Goal: Task Accomplishment & Management: Manage account settings

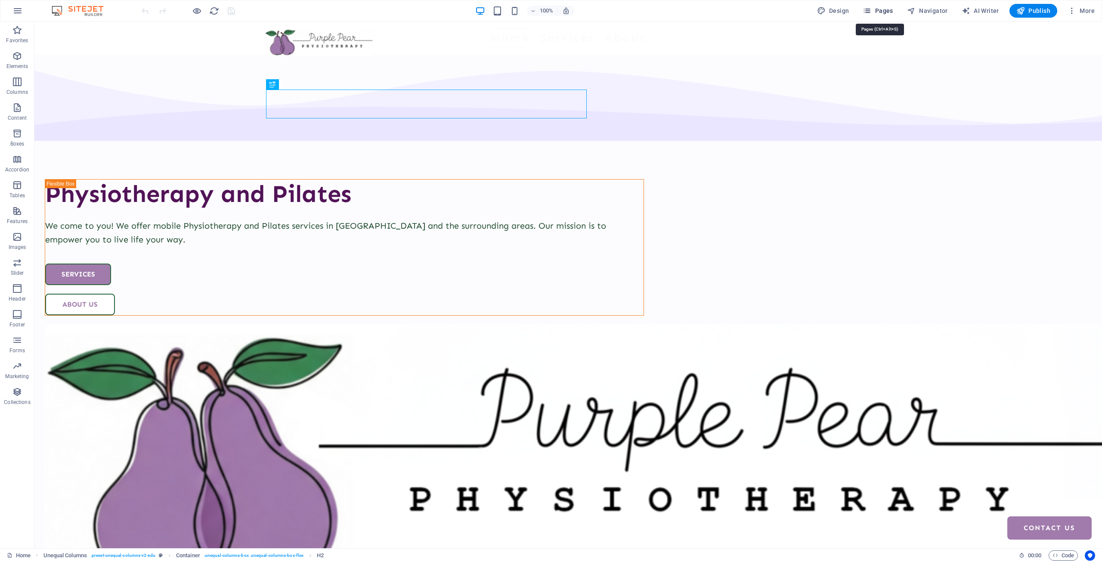
click at [876, 12] on span "Pages" at bounding box center [878, 10] width 30 height 9
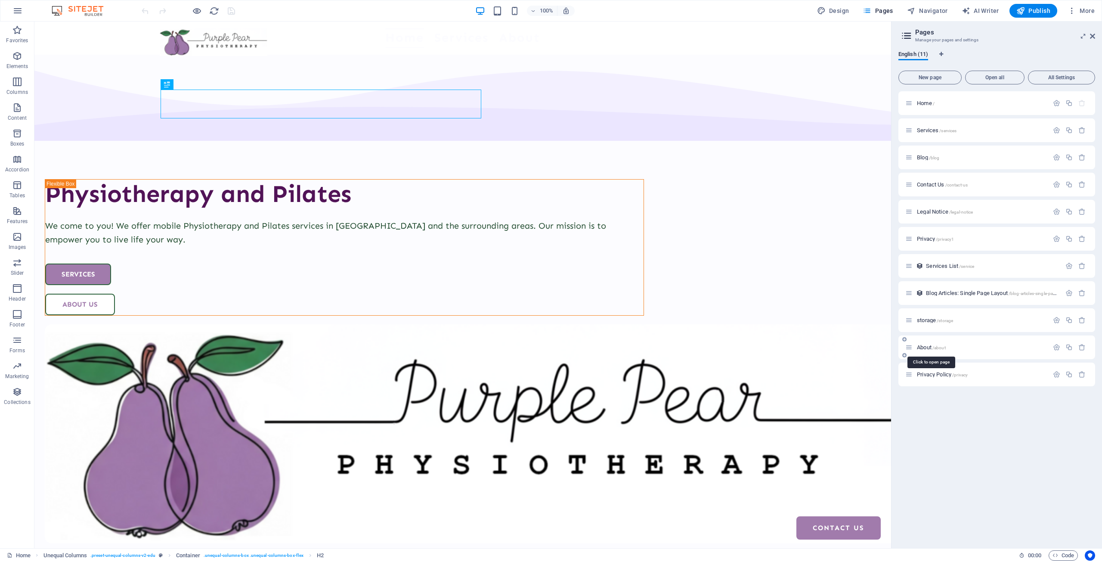
click at [932, 345] on span "About /about" at bounding box center [931, 347] width 29 height 6
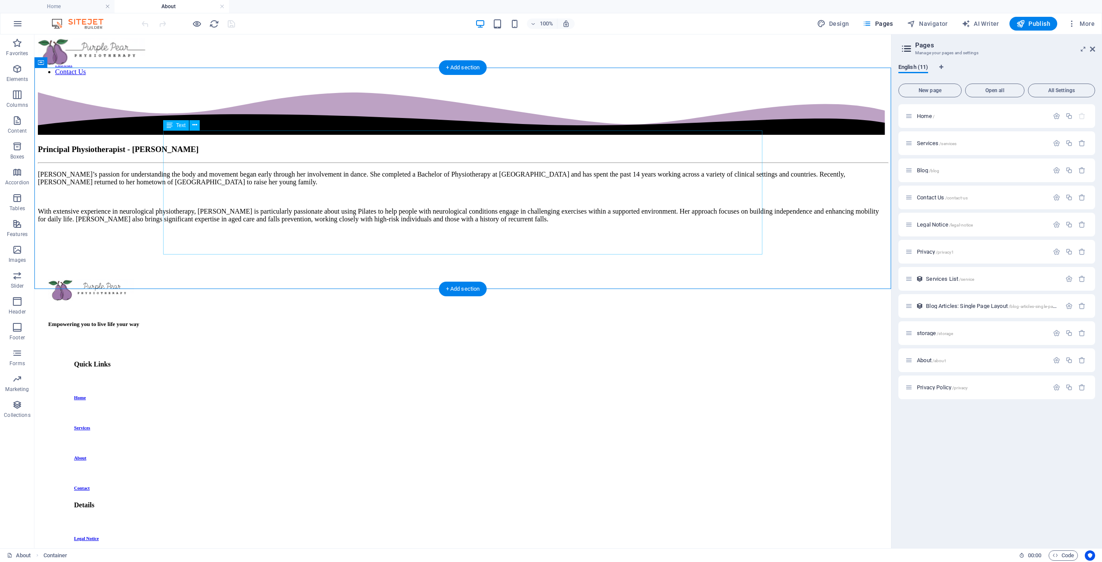
click at [359, 237] on div "[PERSON_NAME]’s passion for understanding the body and movement began early thr…" at bounding box center [463, 204] width 850 height 67
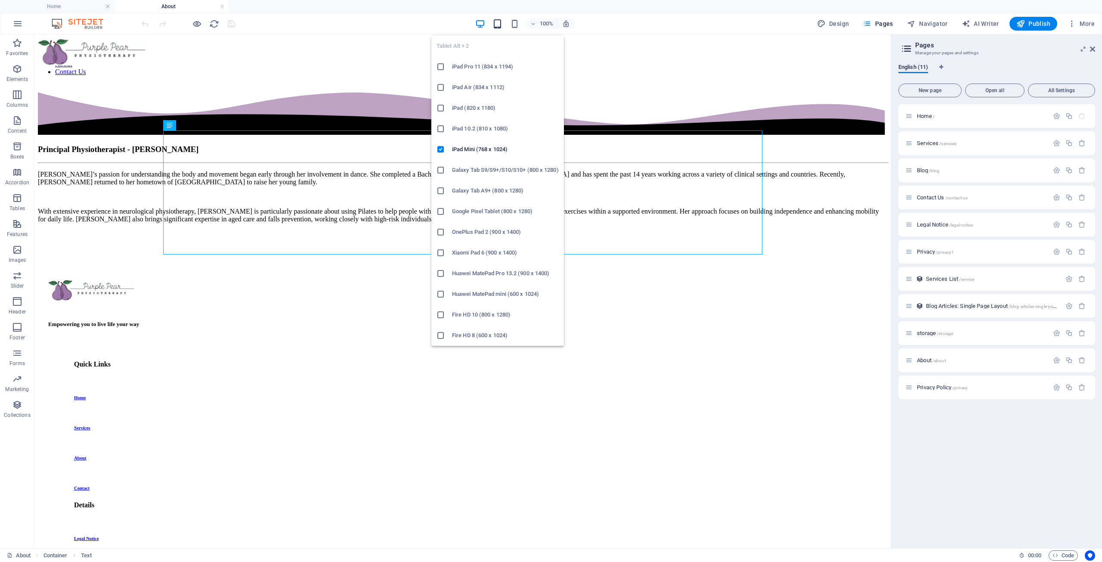
click at [500, 21] on icon "button" at bounding box center [498, 24] width 10 height 10
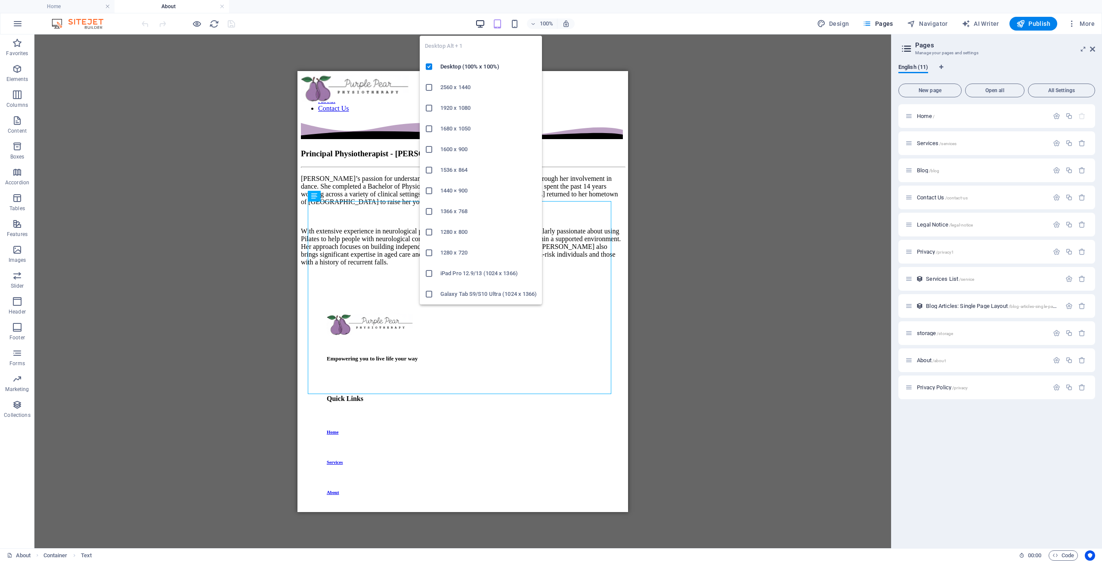
click at [477, 21] on icon "button" at bounding box center [480, 24] width 10 height 10
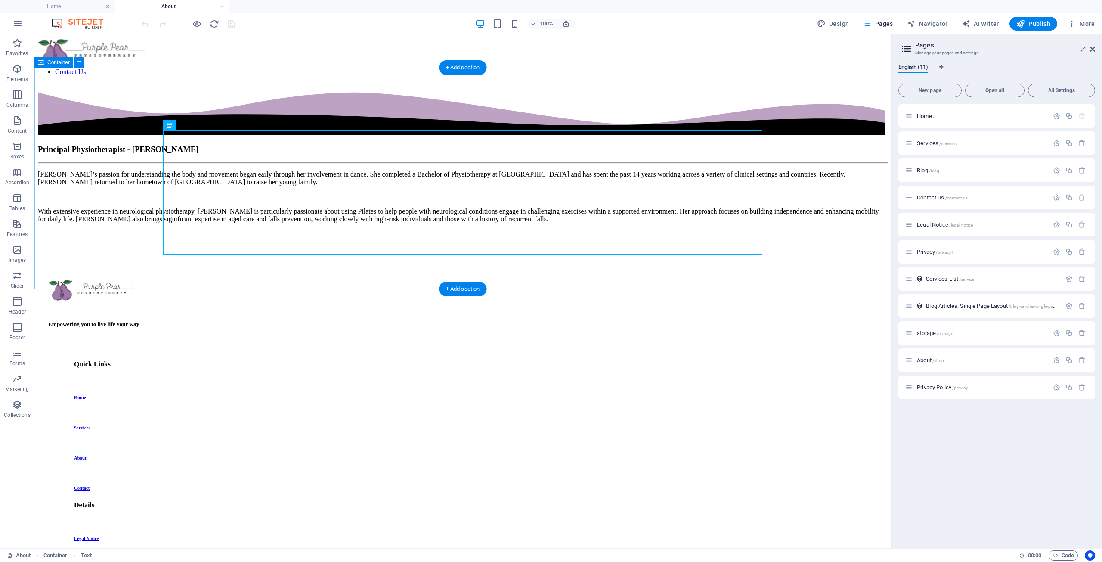
click at [347, 238] on div "Principal Physiotherapist - [PERSON_NAME]’s passion for understanding the body …" at bounding box center [463, 160] width 850 height 155
click at [336, 238] on div "[PERSON_NAME]’s passion for understanding the body and movement began early thr…" at bounding box center [463, 204] width 850 height 67
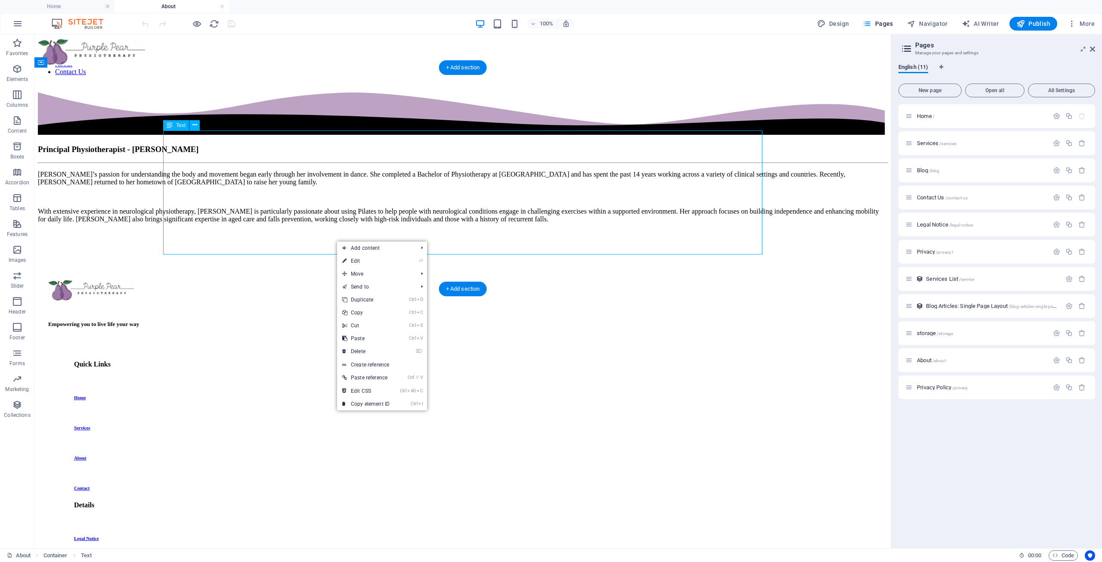
click at [311, 232] on div "[PERSON_NAME]’s passion for understanding the body and movement began early thr…" at bounding box center [463, 204] width 850 height 67
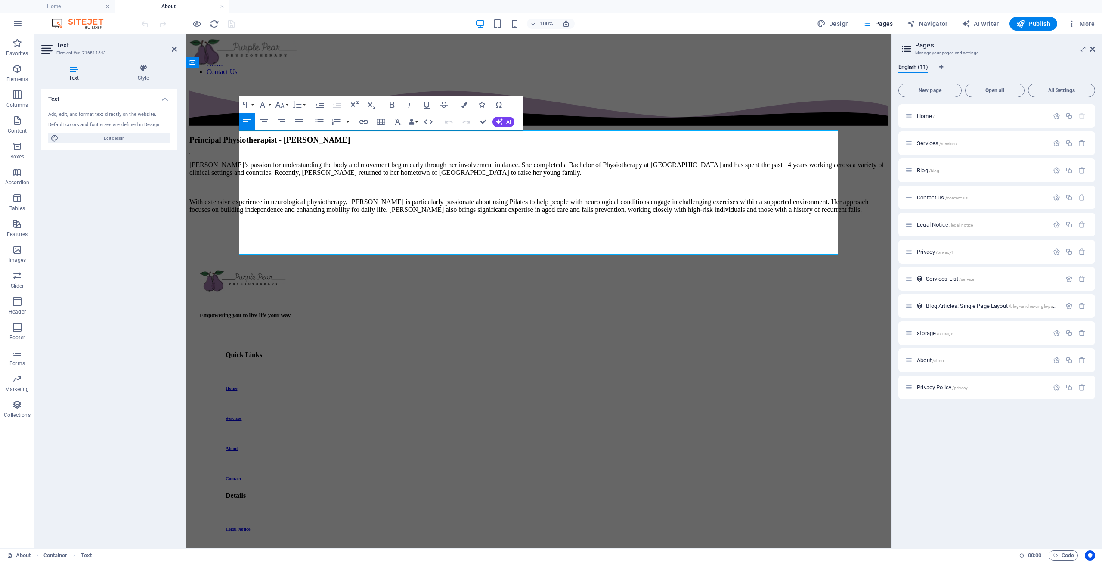
click at [387, 214] on p "With extensive experience in neurological physiotherapy, [PERSON_NAME] is parti…" at bounding box center [538, 206] width 699 height 16
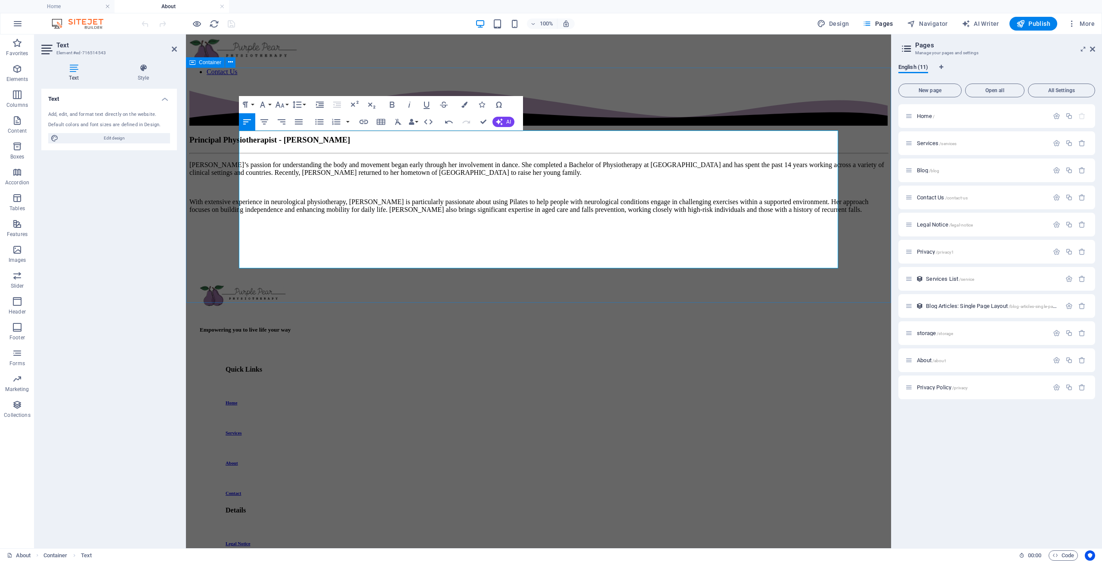
click at [205, 156] on div "Principal Physiotherapist - [PERSON_NAME]’s passion for understanding the body …" at bounding box center [538, 163] width 699 height 160
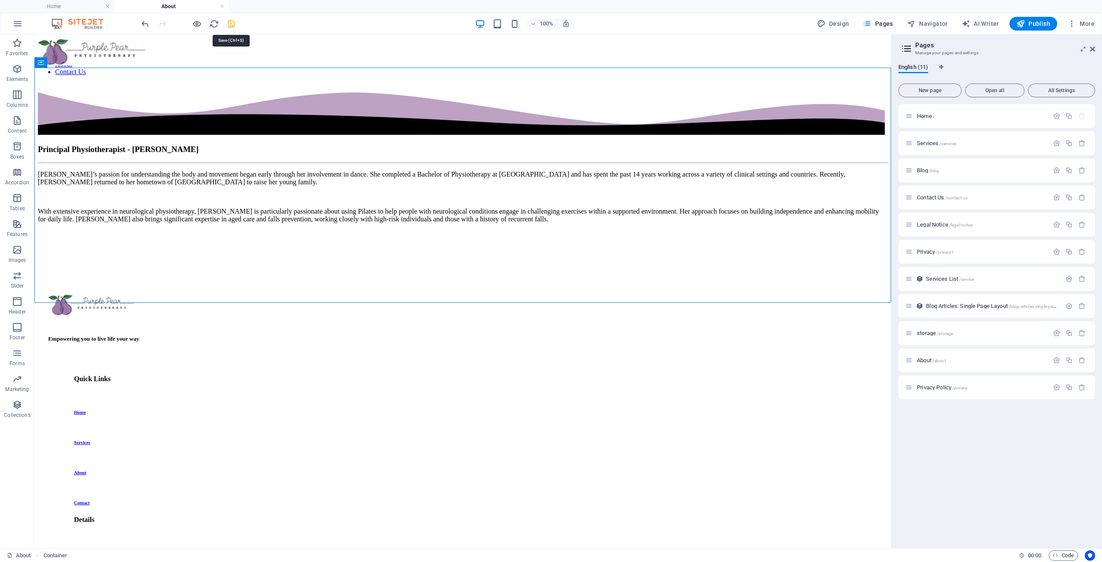
click at [230, 23] on icon "save" at bounding box center [232, 24] width 10 height 10
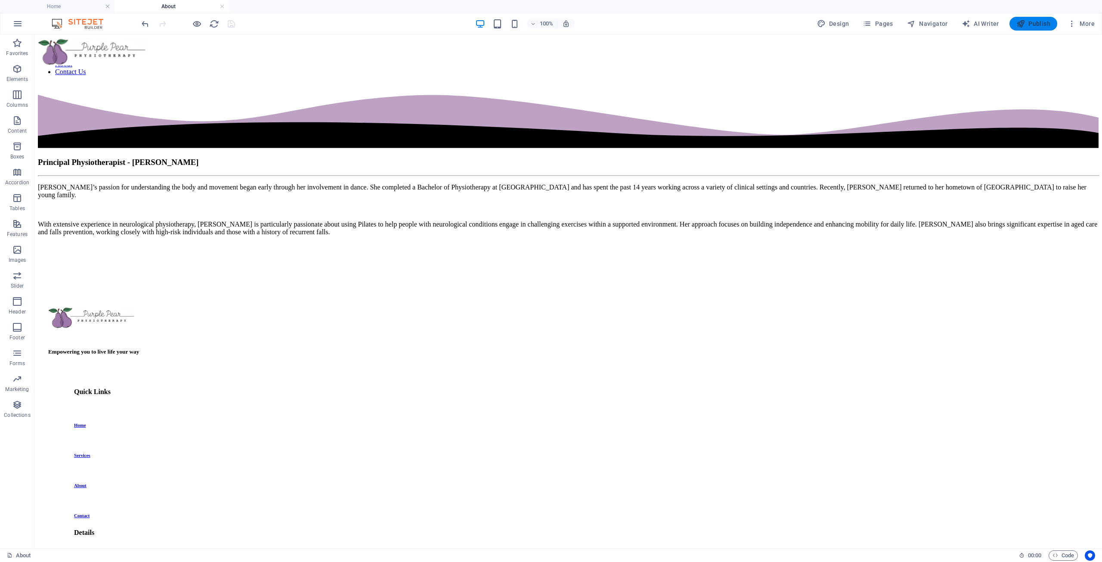
click at [1029, 27] on span "Publish" at bounding box center [1034, 23] width 34 height 9
